Goal: Task Accomplishment & Management: Complete application form

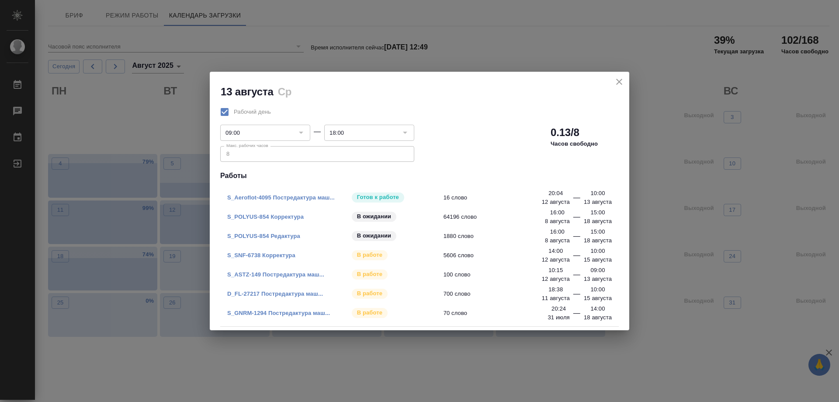
click at [268, 251] on span "S_SNF-6738 Корректура" at bounding box center [289, 255] width 124 height 9
click at [268, 255] on link "S_SNF-6738 Корректура" at bounding box center [261, 255] width 68 height 7
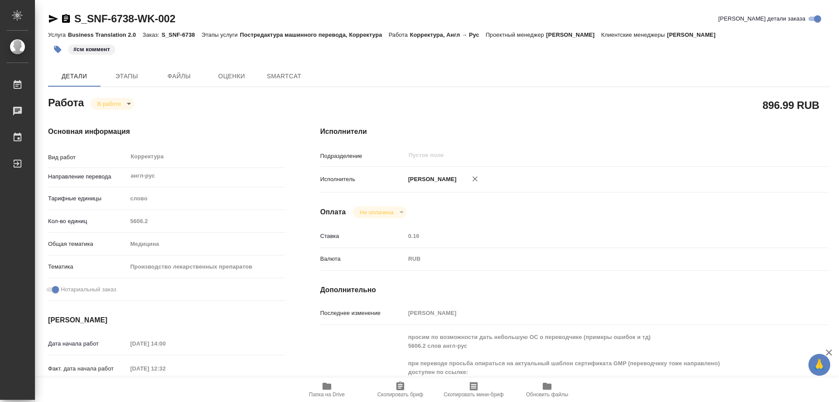
type textarea "x"
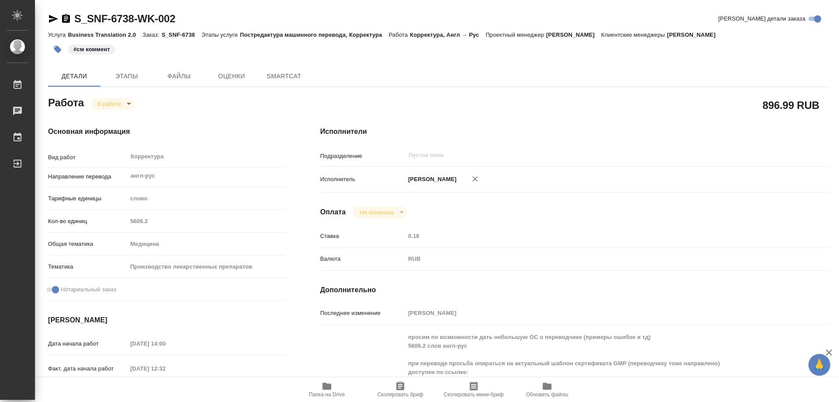
type textarea "x"
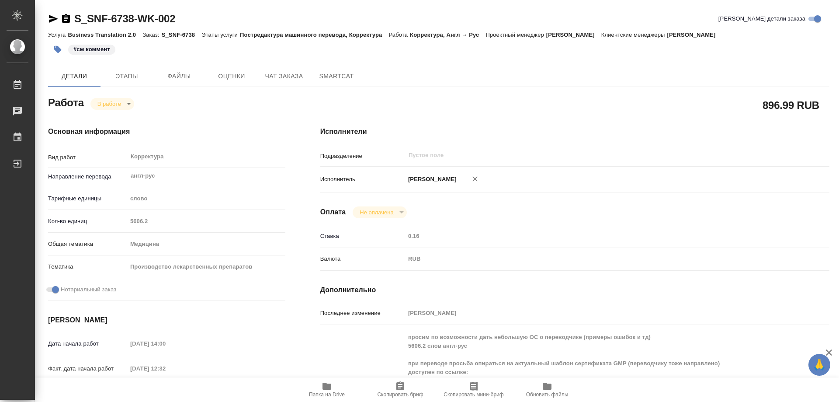
type textarea "x"
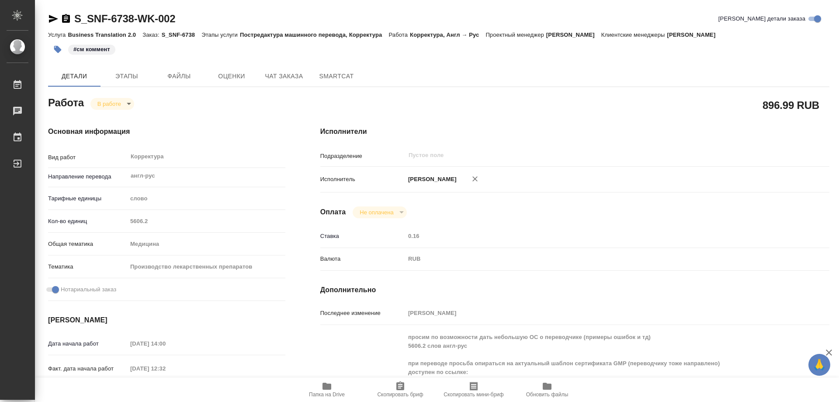
type textarea "x"
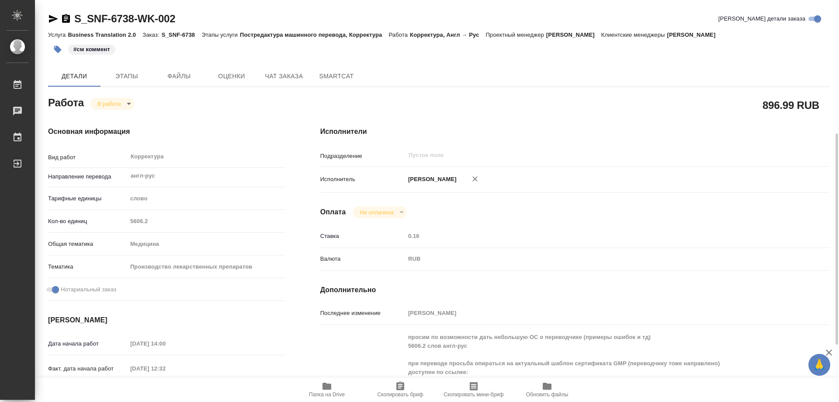
scroll to position [175, 0]
